Goal: Task Accomplishment & Management: Manage account settings

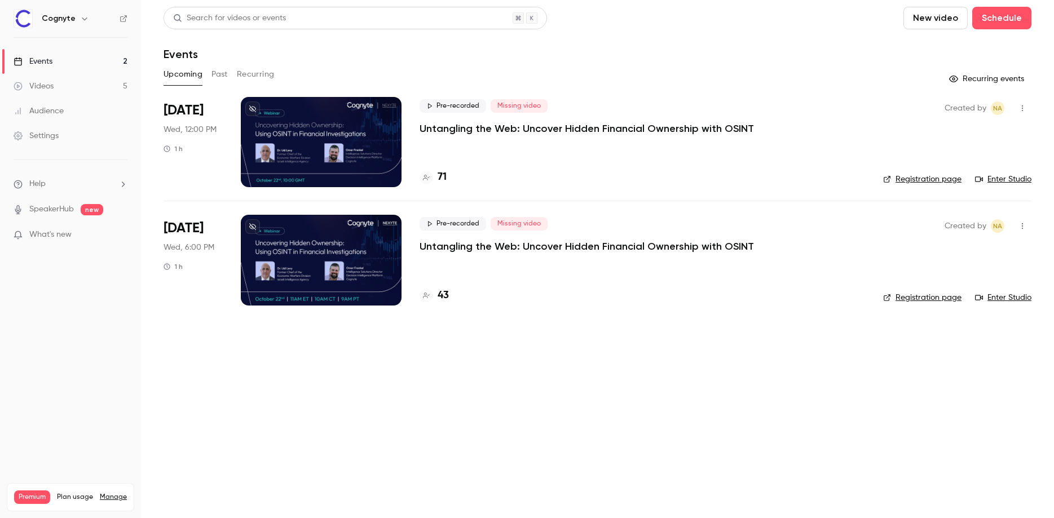
click at [365, 152] on div at bounding box center [321, 142] width 161 height 90
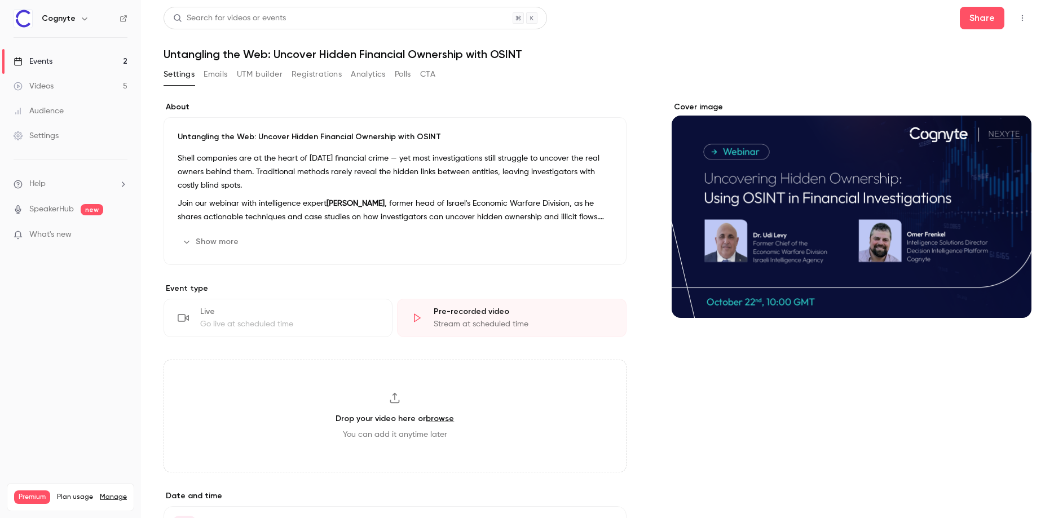
click at [306, 75] on button "Registrations" at bounding box center [317, 74] width 50 height 18
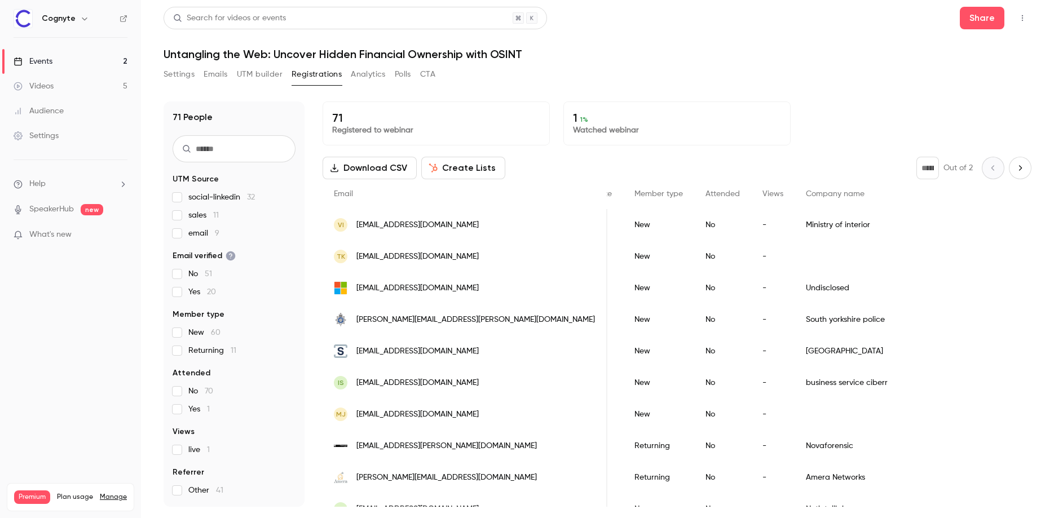
scroll to position [0, 349]
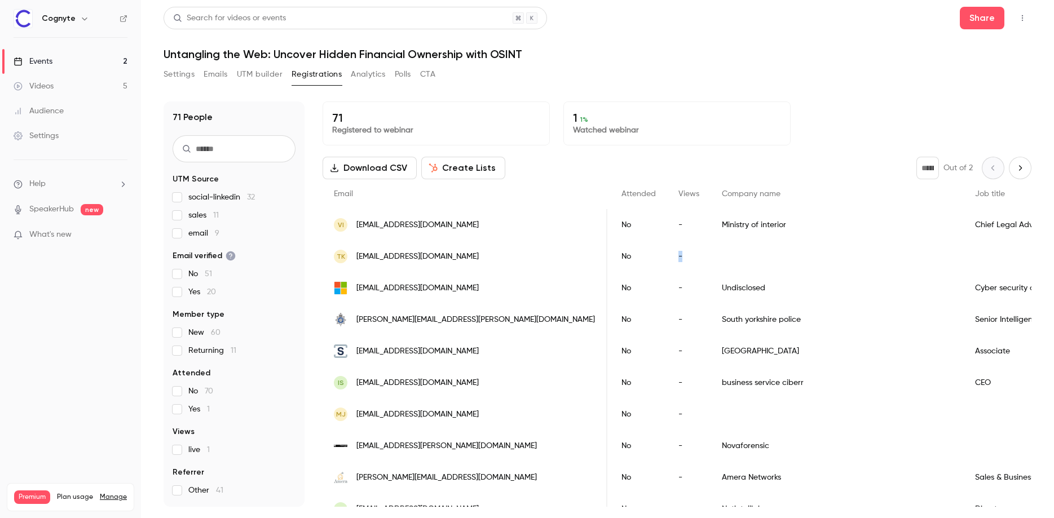
drag, startPoint x: 817, startPoint y: 250, endPoint x: 913, endPoint y: 245, distance: 96.0
click at [913, 245] on div "TK [EMAIL_ADDRESS][DOMAIN_NAME] [PERSON_NAME] [DATE] New No -" at bounding box center [844, 257] width 1740 height 32
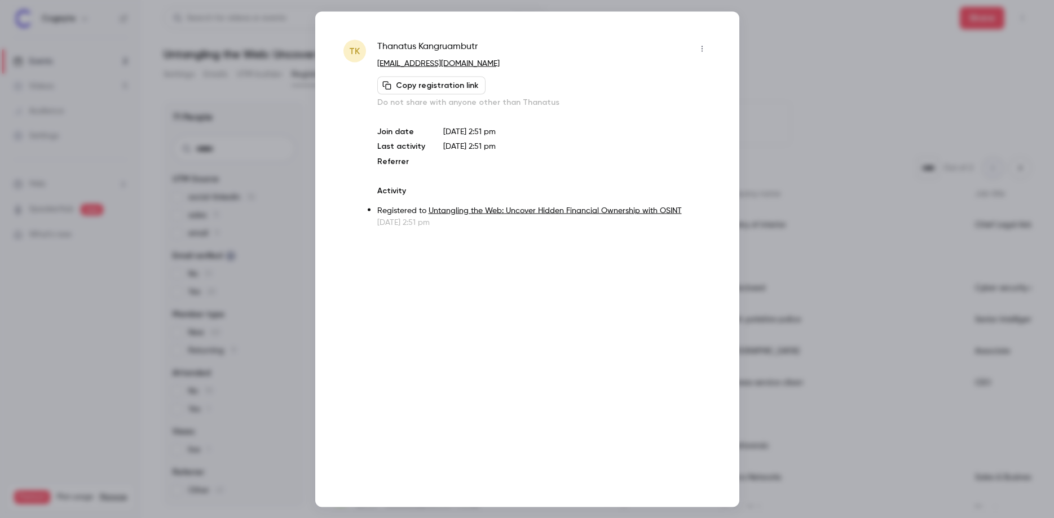
click at [815, 39] on div at bounding box center [527, 259] width 1054 height 518
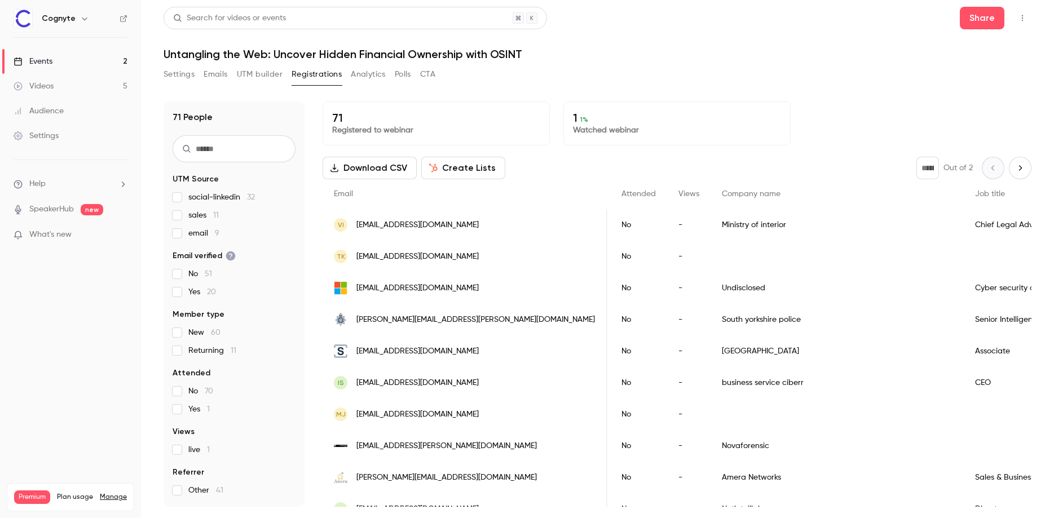
click at [363, 82] on button "Analytics" at bounding box center [368, 74] width 35 height 18
